Goal: Transaction & Acquisition: Purchase product/service

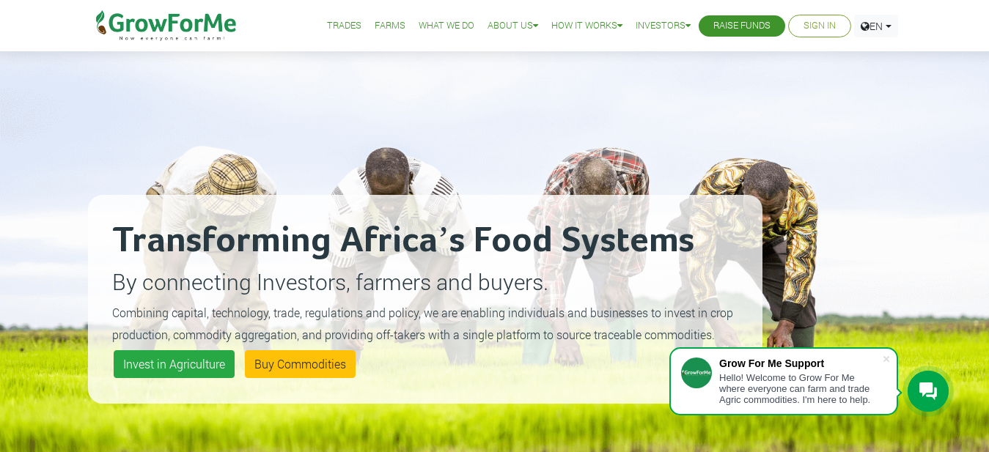
click at [824, 26] on link "Sign In" at bounding box center [819, 25] width 32 height 15
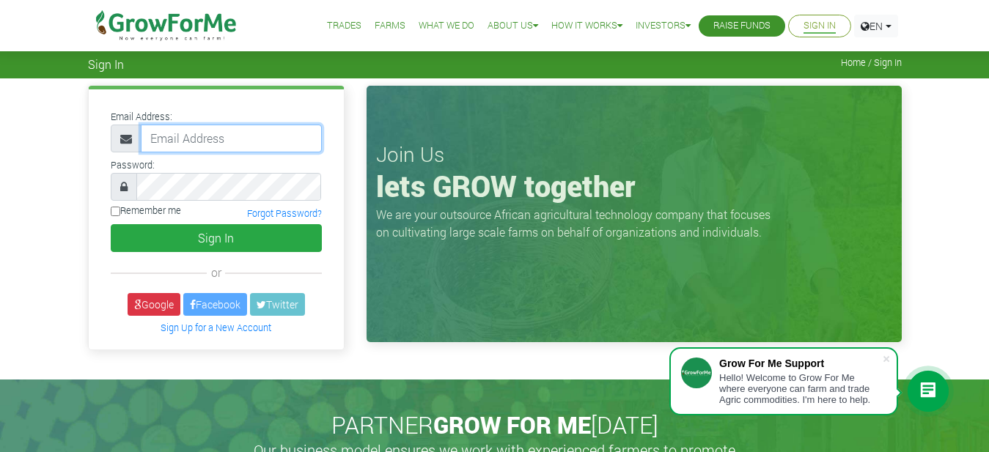
click at [219, 135] on input "email" at bounding box center [231, 139] width 181 height 28
type input "NIINOYE1992@GMAIL.COM"
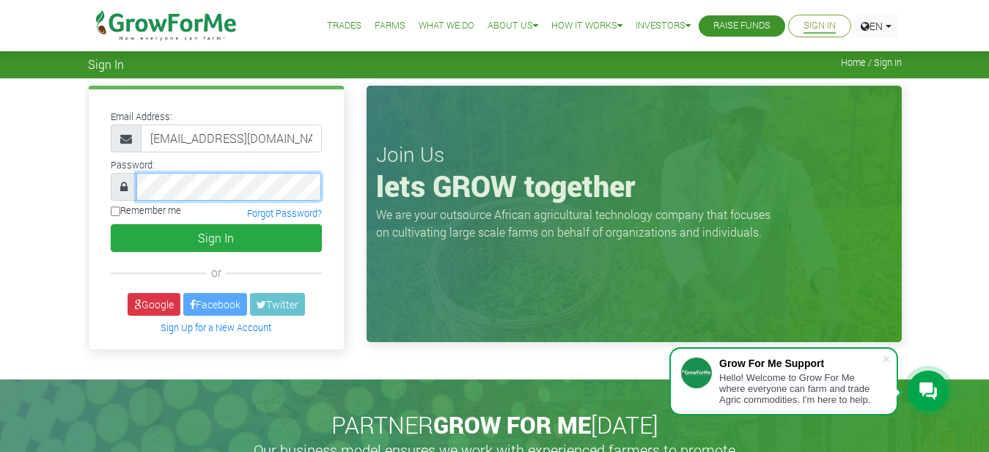
click at [111, 224] on button "Sign In" at bounding box center [216, 238] width 211 height 28
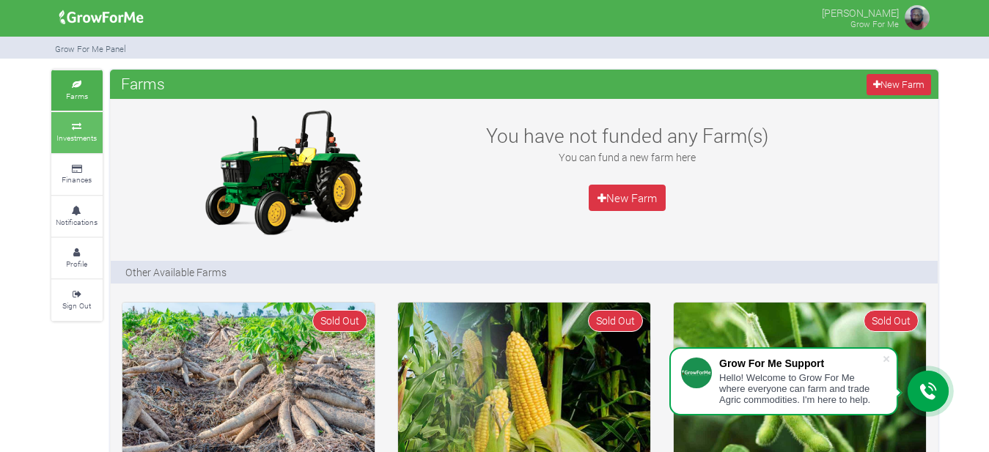
click at [68, 126] on icon at bounding box center [77, 126] width 44 height 7
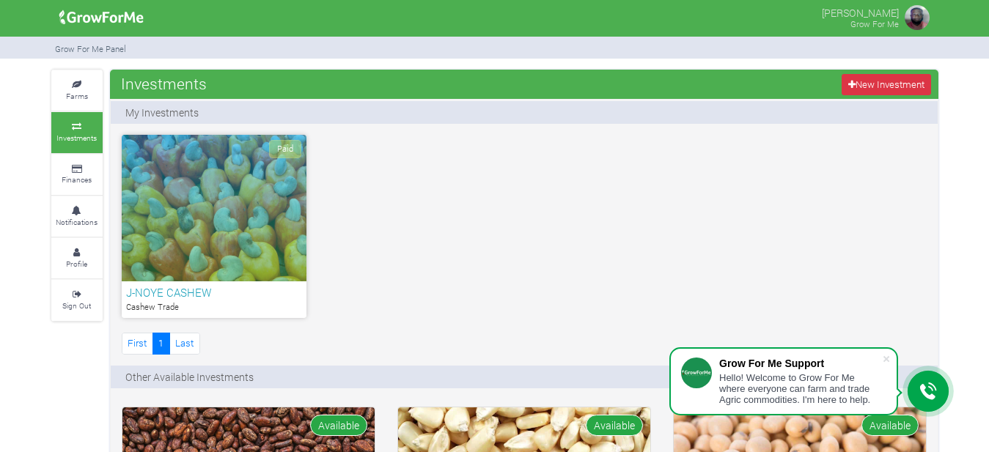
click at [233, 236] on div "Paid" at bounding box center [214, 208] width 185 height 147
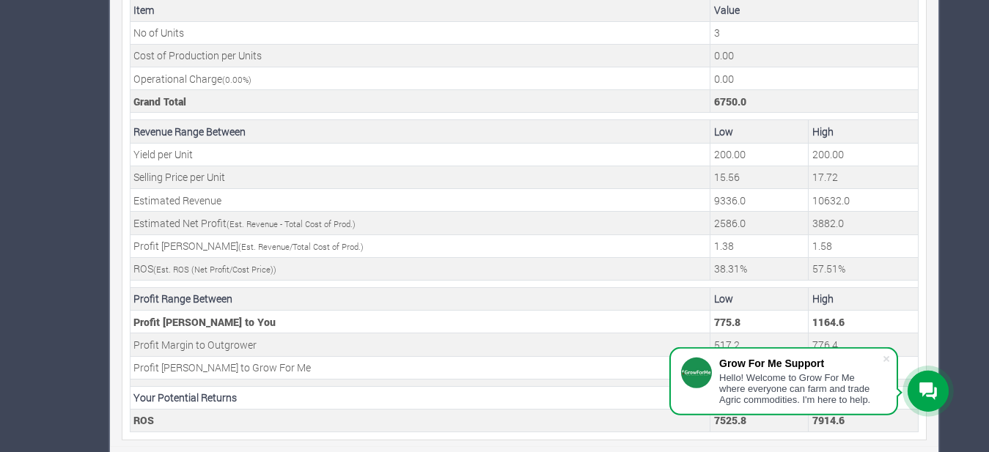
scroll to position [567, 0]
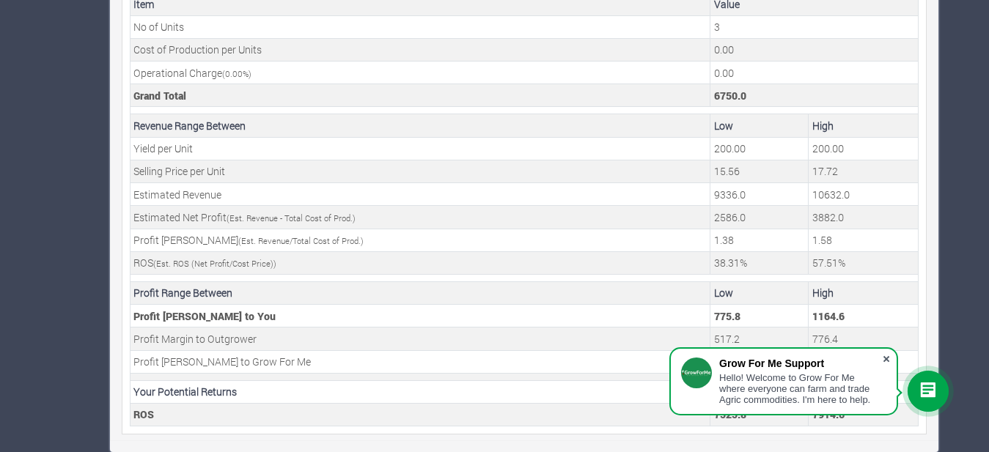
click at [887, 354] on span at bounding box center [886, 359] width 15 height 15
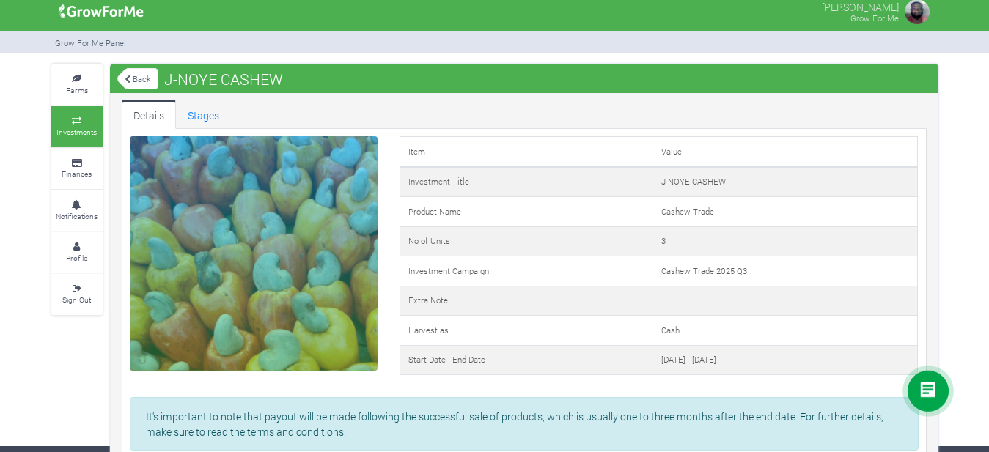
scroll to position [0, 0]
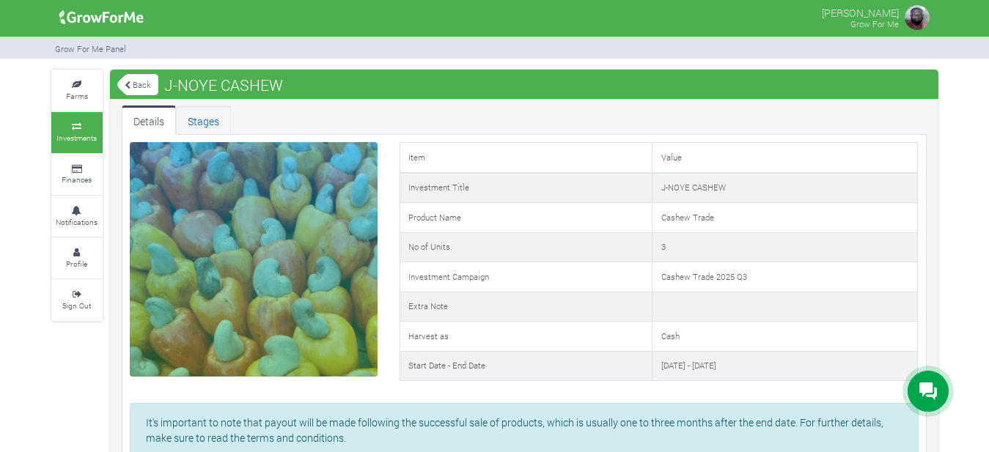
click at [201, 122] on link "Stages" at bounding box center [203, 120] width 55 height 29
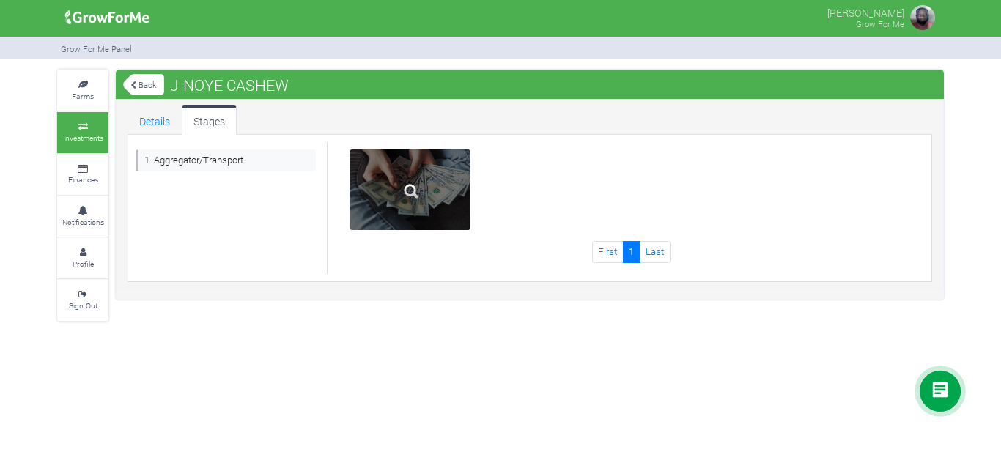
click at [425, 167] on div at bounding box center [410, 190] width 121 height 81
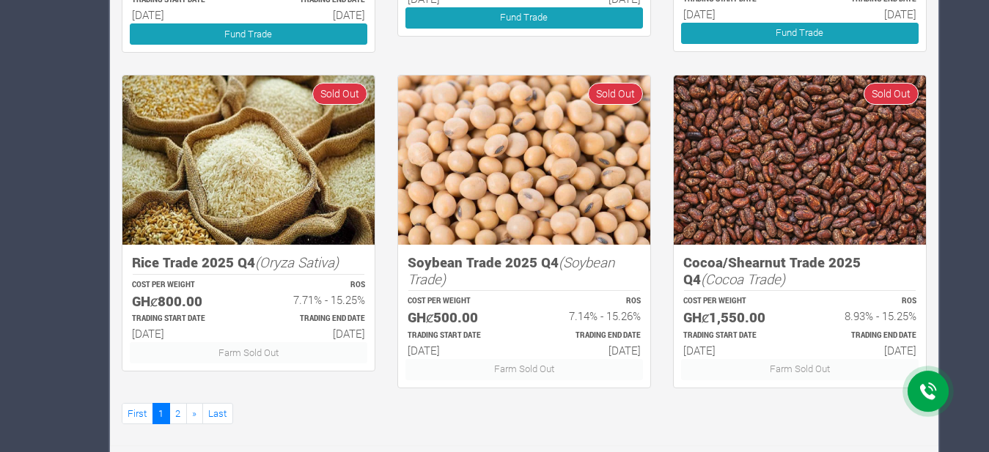
scroll to position [1008, 0]
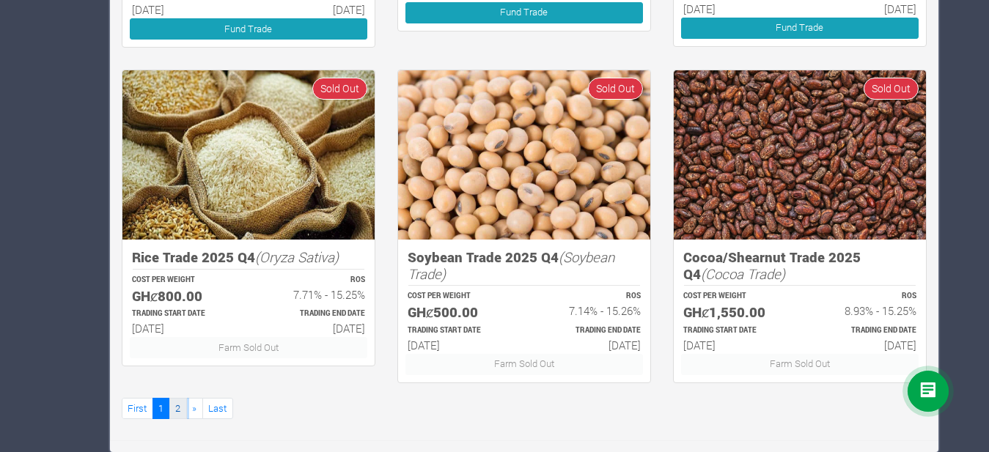
click at [180, 407] on link "2" at bounding box center [178, 408] width 18 height 21
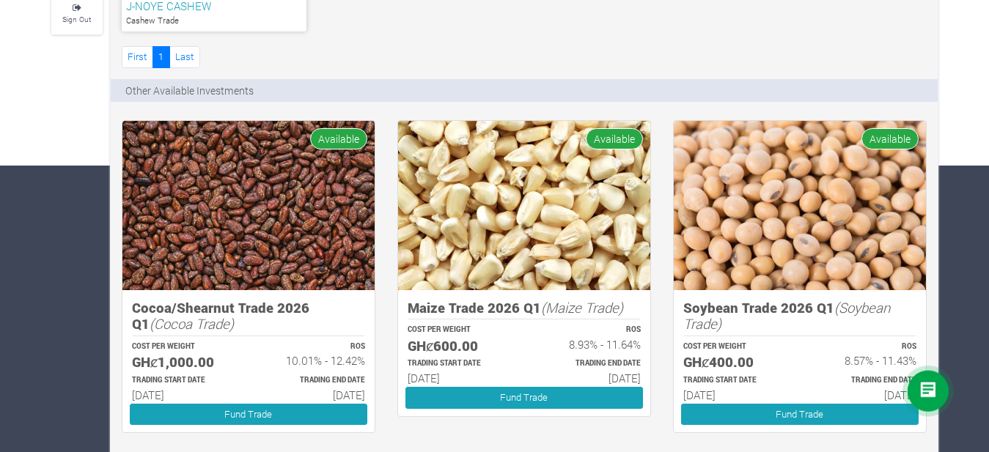
scroll to position [285, 0]
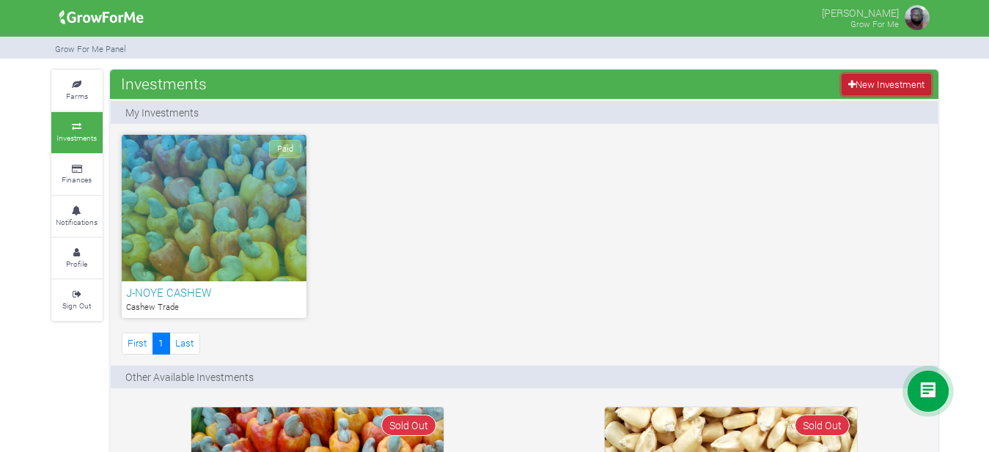
click at [865, 79] on link "New Investment" at bounding box center [886, 84] width 89 height 21
